Goal: Task Accomplishment & Management: Manage account settings

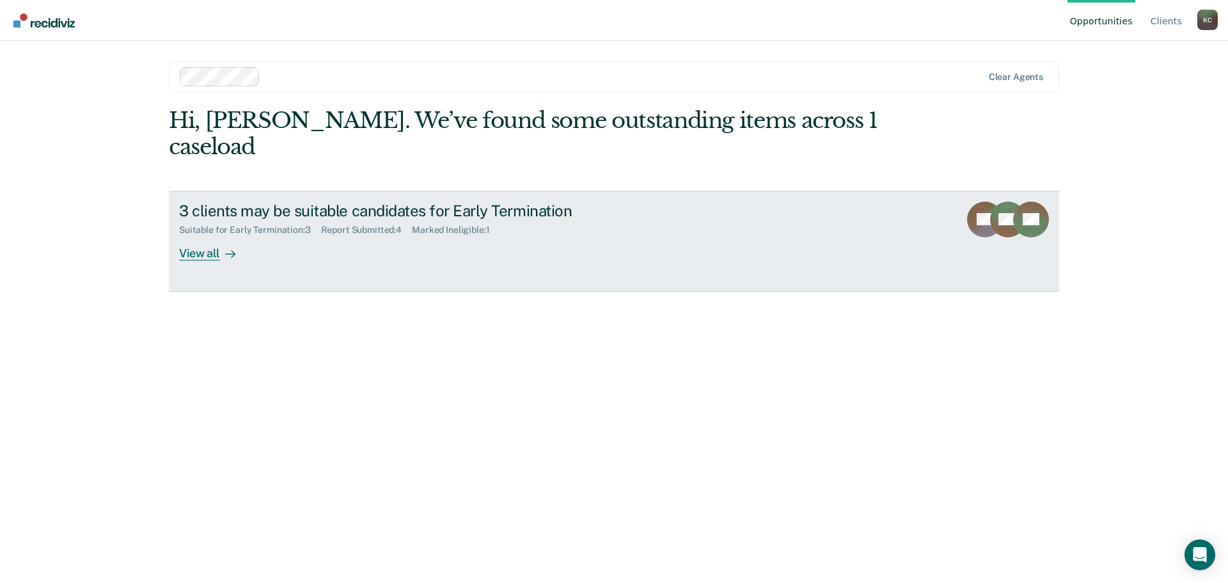
click at [354, 238] on link "3 clients may be suitable candidates for Early Termination Suitable for Early T…" at bounding box center [614, 241] width 891 height 101
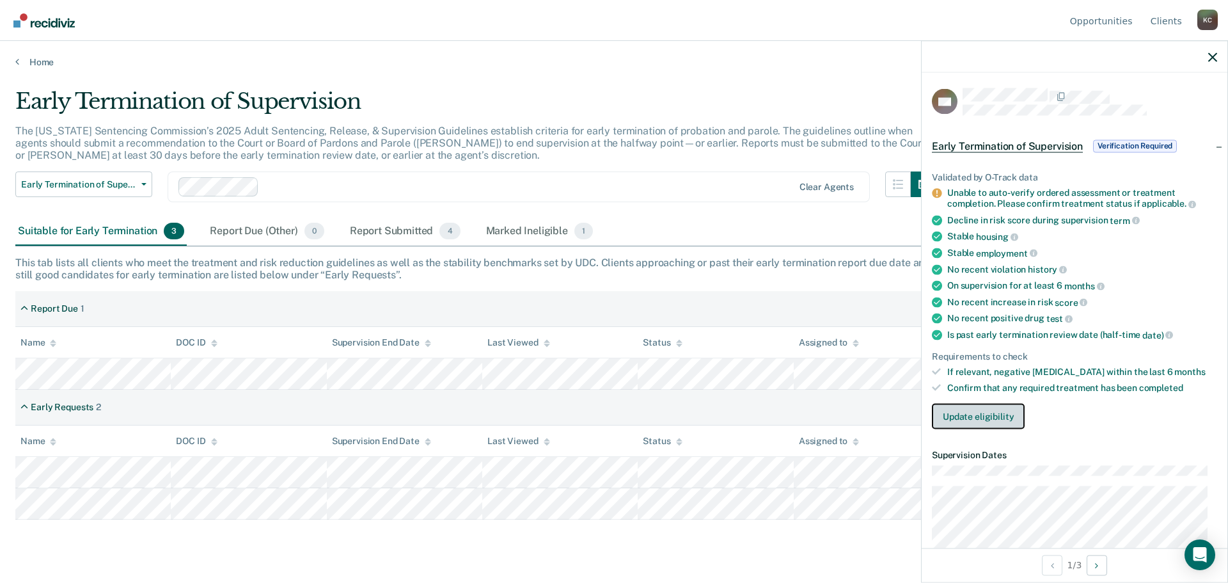
click at [1015, 411] on button "Update eligibility" at bounding box center [978, 416] width 93 height 26
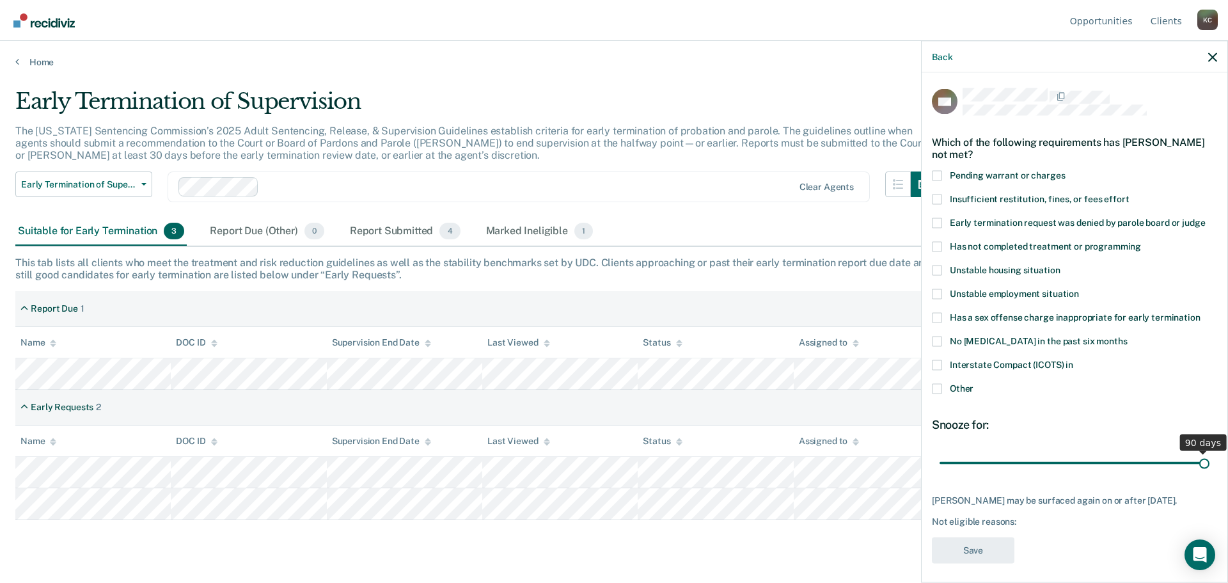
drag, startPoint x: 1026, startPoint y: 463, endPoint x: 1252, endPoint y: 457, distance: 225.9
type input "90"
click at [1210, 457] on input "range" at bounding box center [1075, 463] width 270 height 22
click at [996, 246] on span "Has not completed treatment or programming" at bounding box center [1045, 246] width 191 height 10
click at [1141, 241] on input "Has not completed treatment or programming" at bounding box center [1141, 241] width 0 height 0
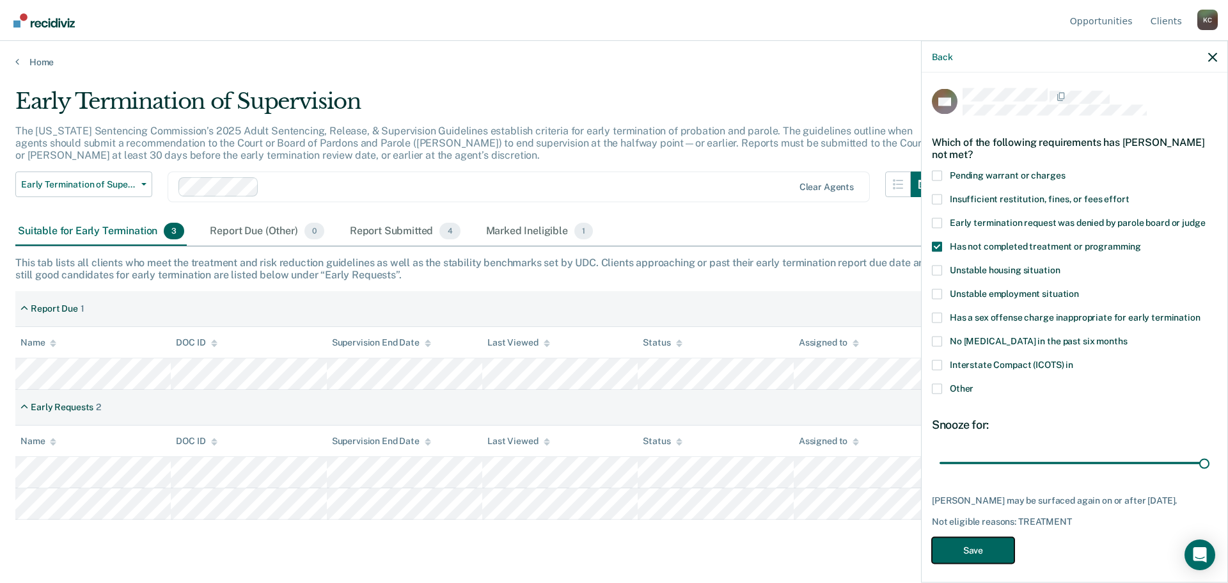
click at [987, 555] on button "Save" at bounding box center [973, 550] width 83 height 26
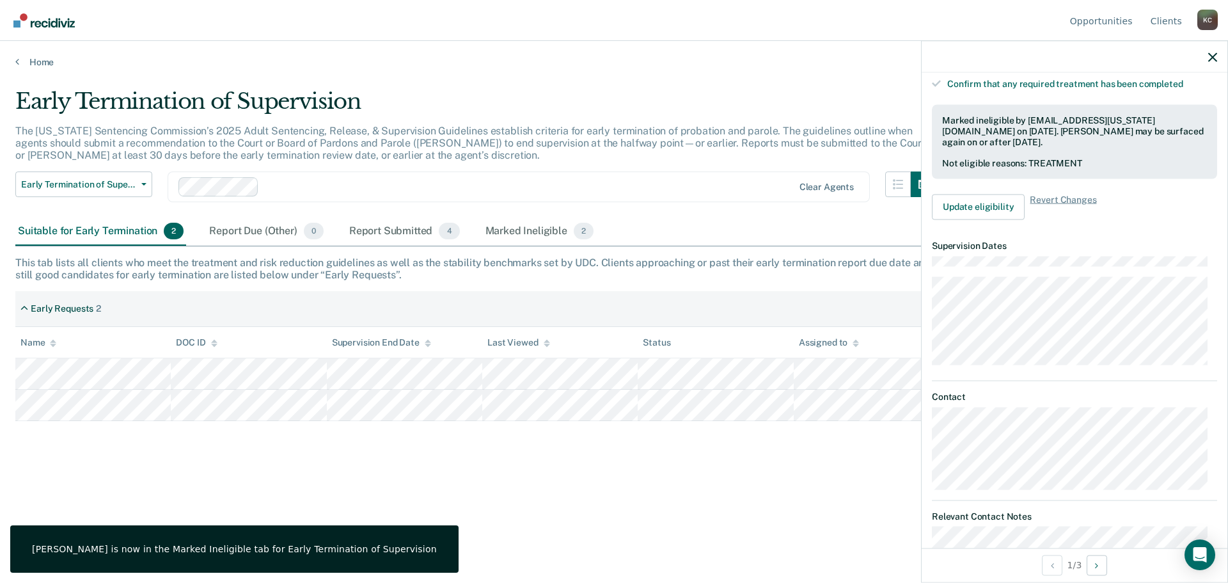
scroll to position [320, 0]
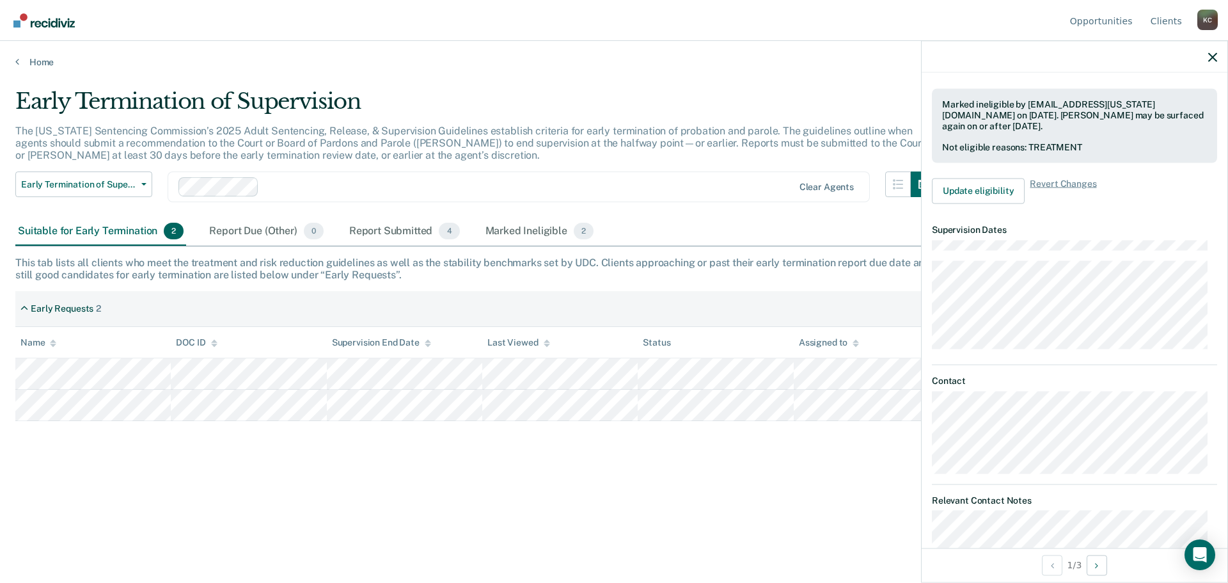
click at [1208, 56] on div at bounding box center [1075, 57] width 306 height 32
click at [1209, 57] on icon "button" at bounding box center [1213, 56] width 9 height 9
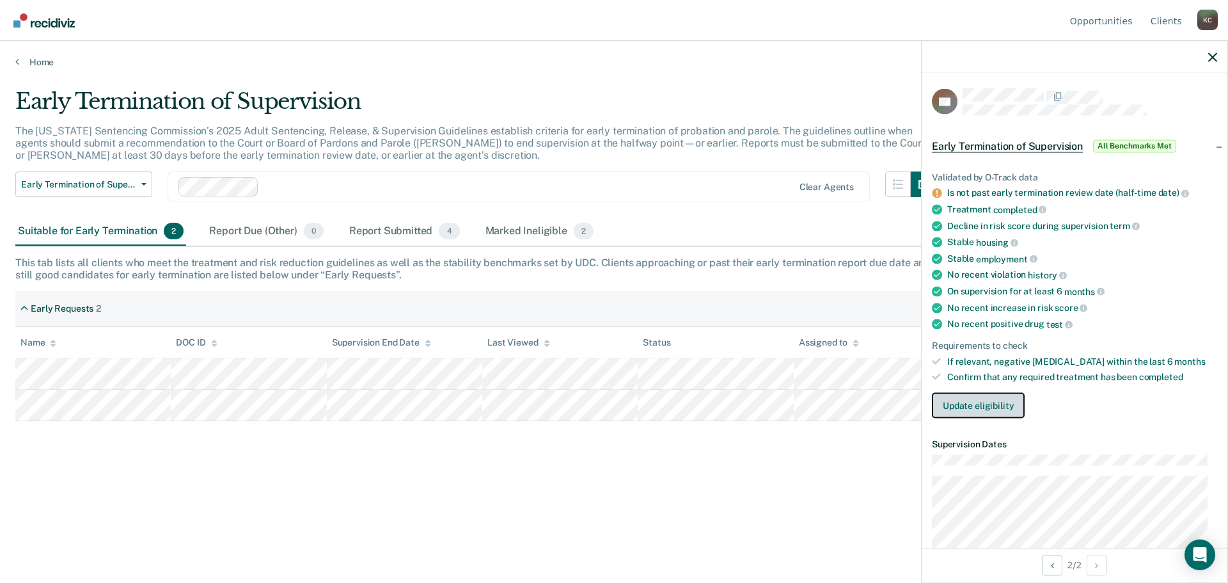
click at [977, 399] on button "Update eligibility" at bounding box center [978, 406] width 93 height 26
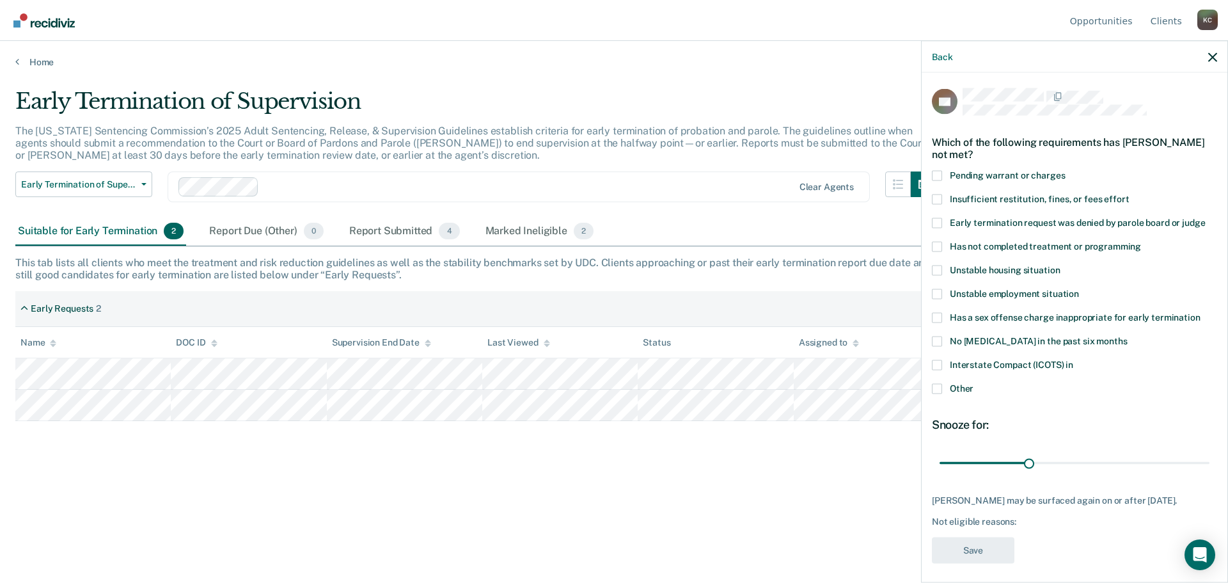
click at [976, 388] on label "Other" at bounding box center [1074, 389] width 285 height 13
click at [974, 383] on input "Other" at bounding box center [974, 383] width 0 height 0
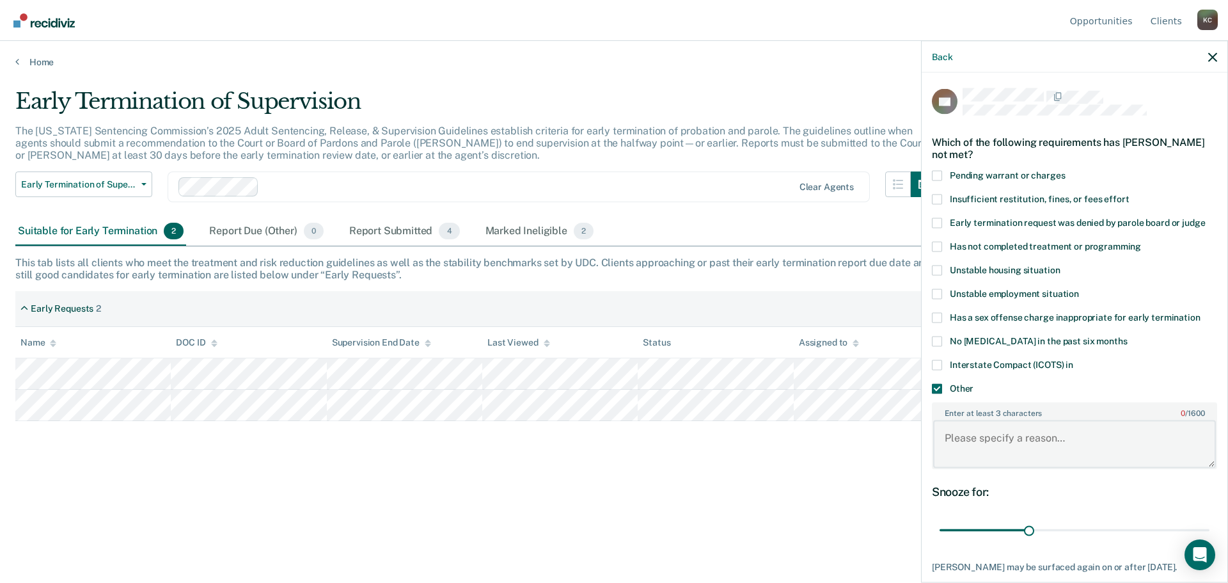
click at [1012, 431] on textarea "Enter at least 3 characters 0 / 1600" at bounding box center [1074, 443] width 283 height 47
drag, startPoint x: 1025, startPoint y: 528, endPoint x: 1110, endPoint y: 527, distance: 85.1
type input "60"
click at [1110, 527] on input "range" at bounding box center [1075, 530] width 270 height 22
click at [1047, 452] on textarea "Enter at least 3 characters 0 / 1600" at bounding box center [1074, 443] width 283 height 47
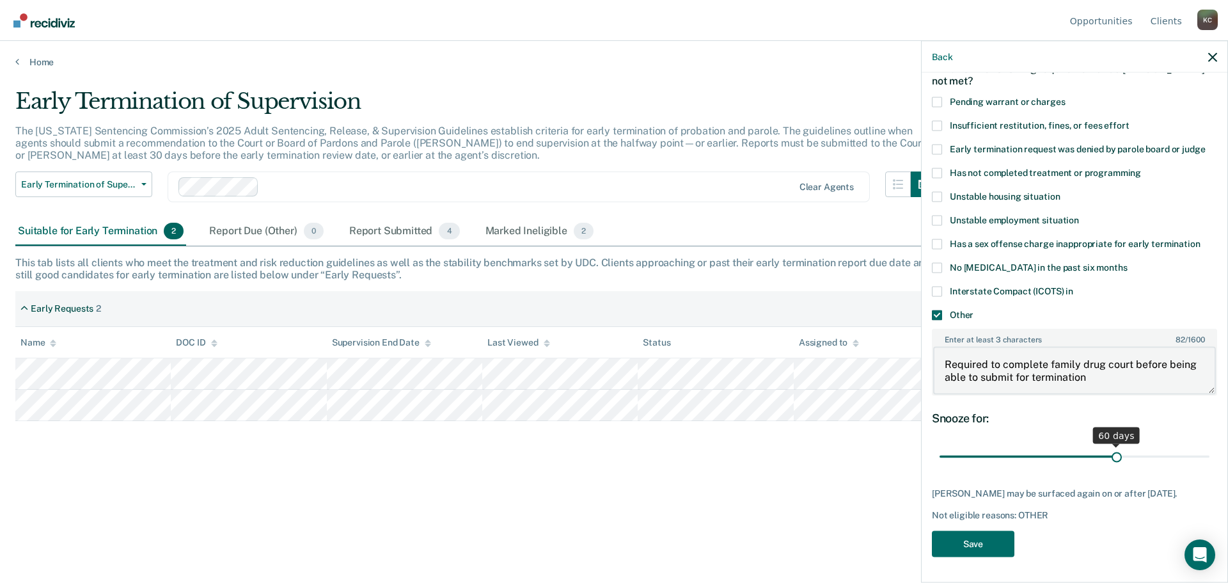
scroll to position [83, 0]
type textarea "Required to complete family drug court before being able to submit for terminat…"
click at [1003, 540] on button "Save" at bounding box center [973, 543] width 83 height 26
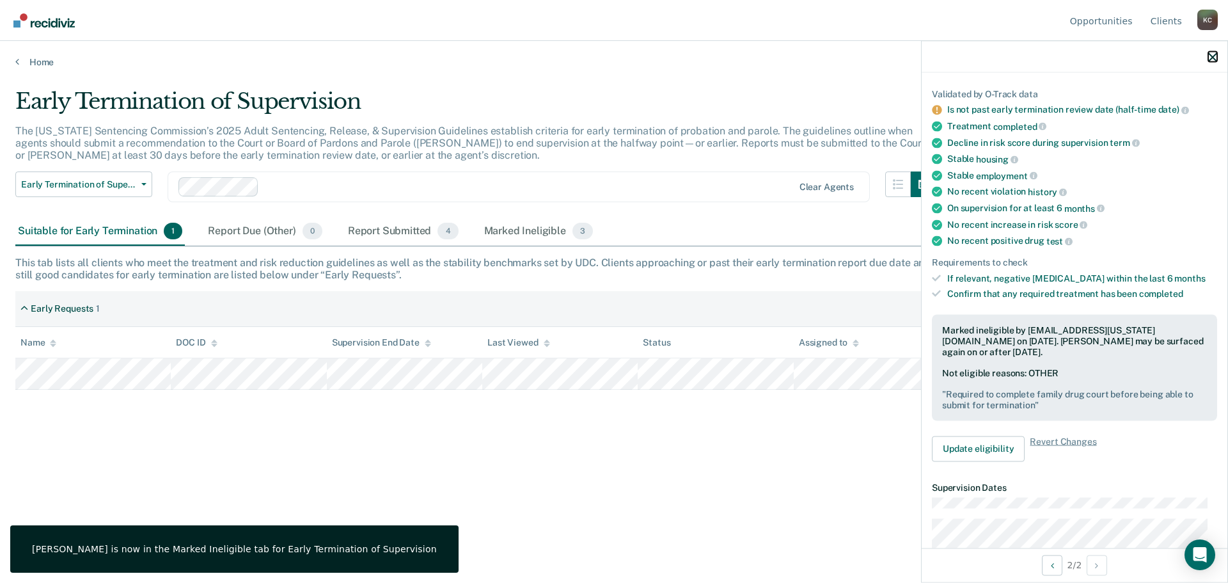
click at [1210, 56] on icon "button" at bounding box center [1213, 56] width 9 height 9
